Goal: Task Accomplishment & Management: Complete application form

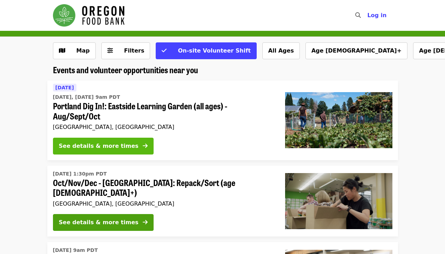
click at [143, 148] on icon "arrow-right icon" at bounding box center [145, 146] width 5 height 7
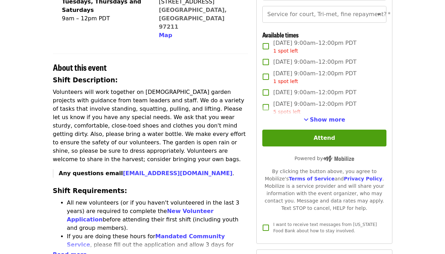
scroll to position [188, 0]
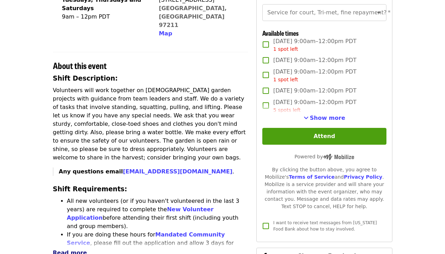
click at [73, 250] on span "Read more" at bounding box center [70, 253] width 34 height 7
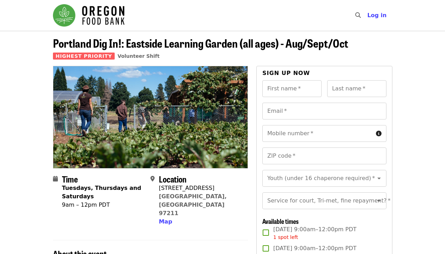
scroll to position [0, 0]
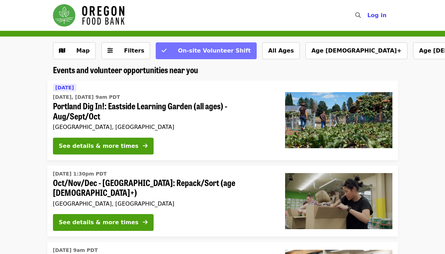
click at [193, 51] on span "On-site Volunteer Shift" at bounding box center [214, 50] width 73 height 7
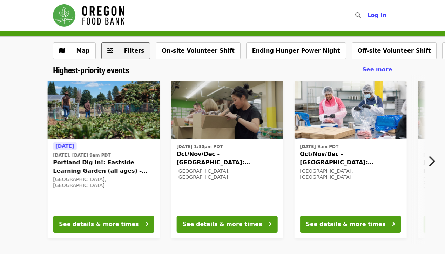
click at [133, 52] on span "Filters" at bounding box center [134, 50] width 20 height 7
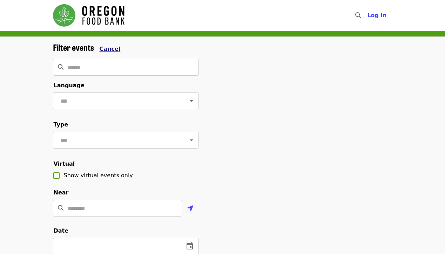
click at [107, 46] on span "Cancel" at bounding box center [110, 49] width 21 height 7
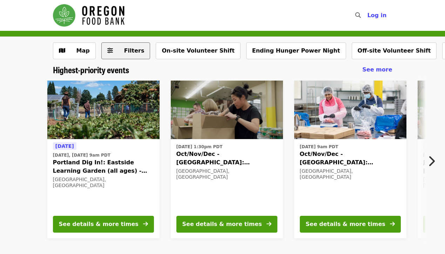
click at [133, 53] on span "Filters" at bounding box center [134, 50] width 20 height 7
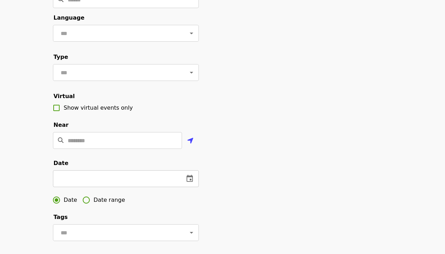
scroll to position [69, 0]
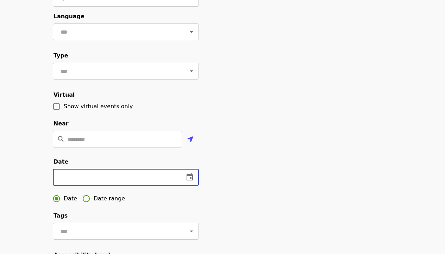
click at [134, 176] on input "text" at bounding box center [116, 177] width 126 height 17
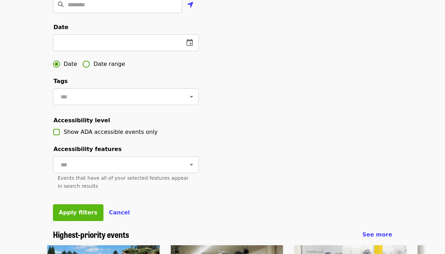
scroll to position [206, 0]
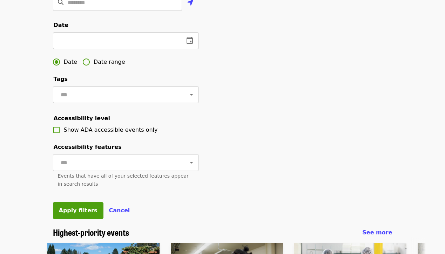
click at [87, 219] on div "Filter events Cancel ​ Language ​ Type ​ Virtual Show virtual events only Near …" at bounding box center [126, 32] width 146 height 391
click at [87, 215] on button "Apply filters" at bounding box center [78, 210] width 50 height 17
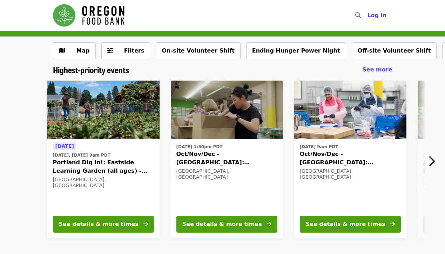
scroll to position [0, 0]
click at [429, 156] on icon "chevron-right icon" at bounding box center [431, 161] width 7 height 13
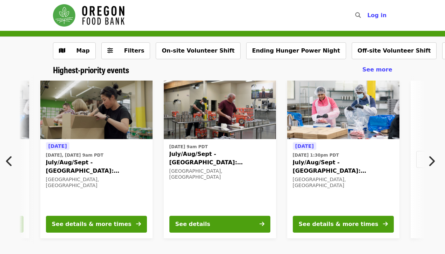
drag, startPoint x: 415, startPoint y: 49, endPoint x: 304, endPoint y: 93, distance: 119.0
click at [433, 163] on icon "chevron-right icon" at bounding box center [431, 161] width 7 height 13
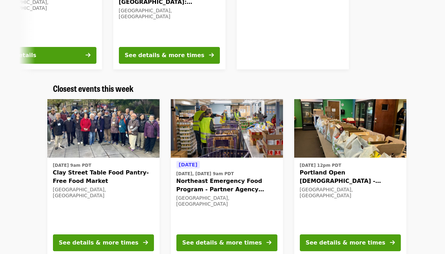
scroll to position [168, 0]
